Goal: Task Accomplishment & Management: Manage account settings

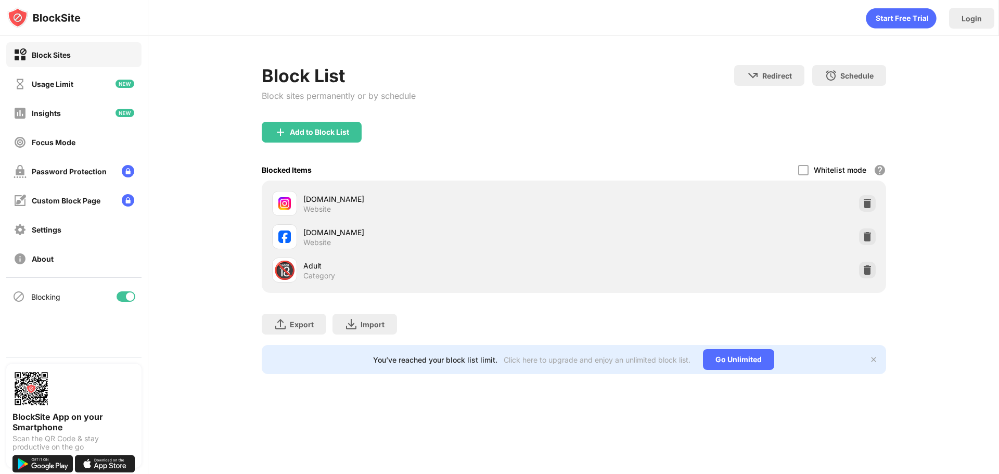
click at [864, 202] on img at bounding box center [867, 203] width 10 height 10
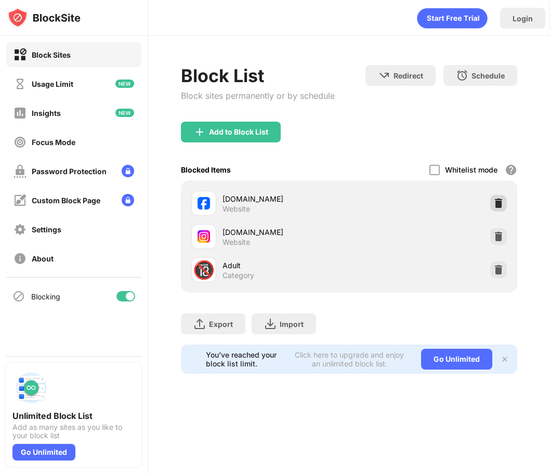
click at [501, 201] on img at bounding box center [499, 203] width 10 height 10
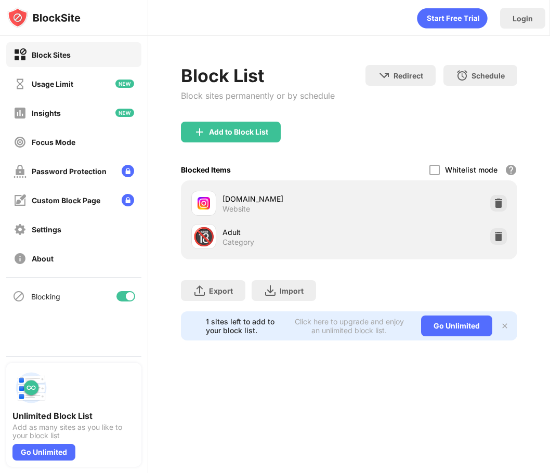
click at [279, 10] on div "Login" at bounding box center [349, 15] width 402 height 31
